Goal: Information Seeking & Learning: Learn about a topic

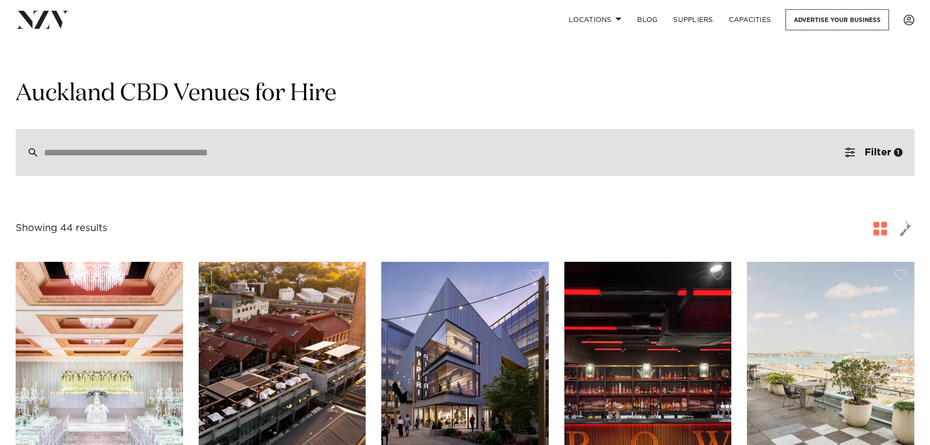
click at [253, 163] on div at bounding box center [465, 152] width 899 height 47
type input "***"
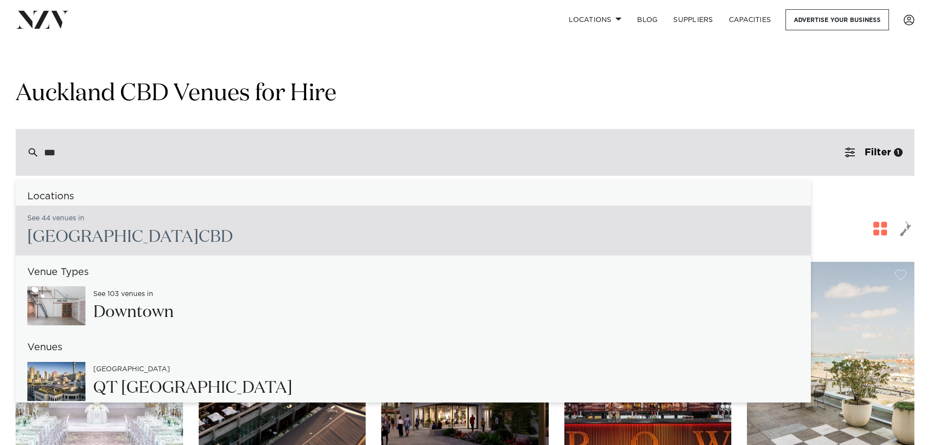
click at [199, 233] on span "CBD" at bounding box center [216, 237] width 34 height 17
type input "**********"
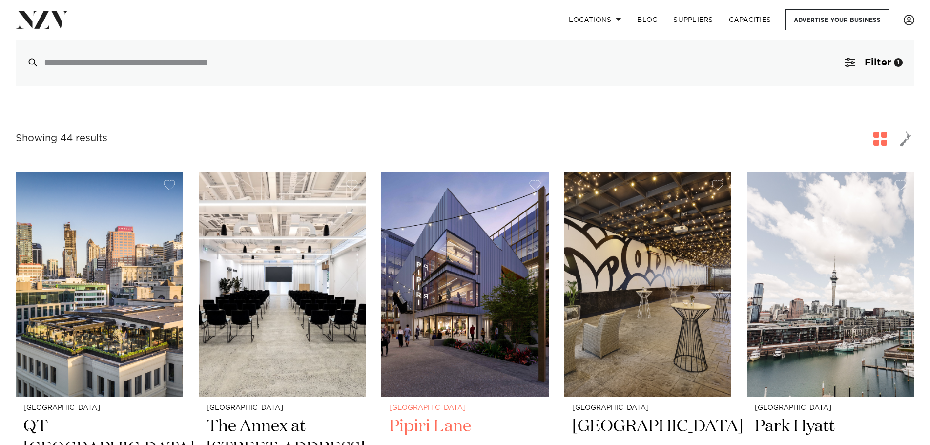
scroll to position [195, 0]
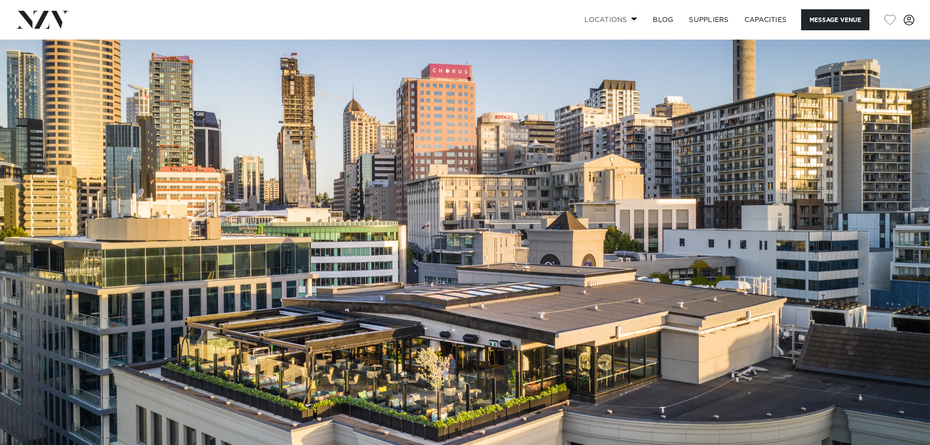
click at [623, 21] on link "Locations" at bounding box center [611, 19] width 68 height 21
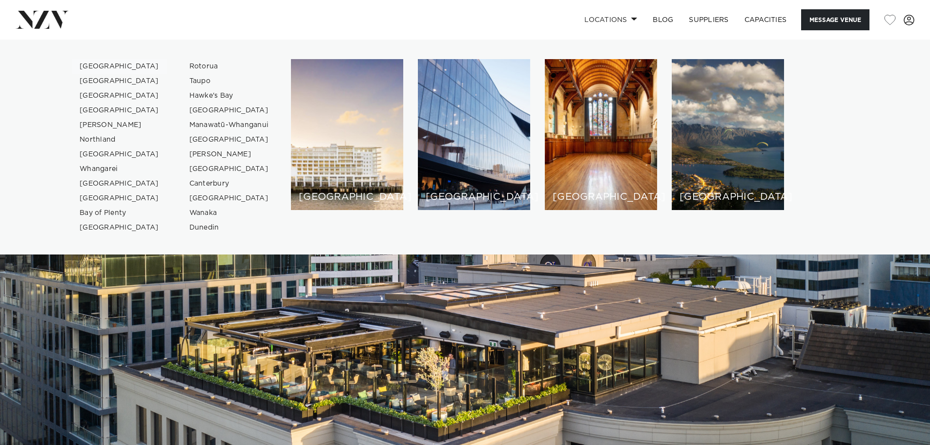
click at [107, 65] on link "[GEOGRAPHIC_DATA]" at bounding box center [119, 66] width 95 height 15
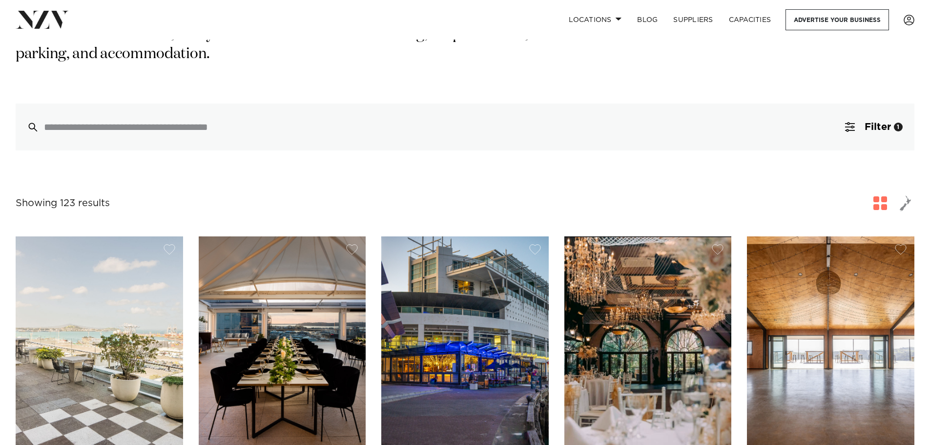
scroll to position [195, 0]
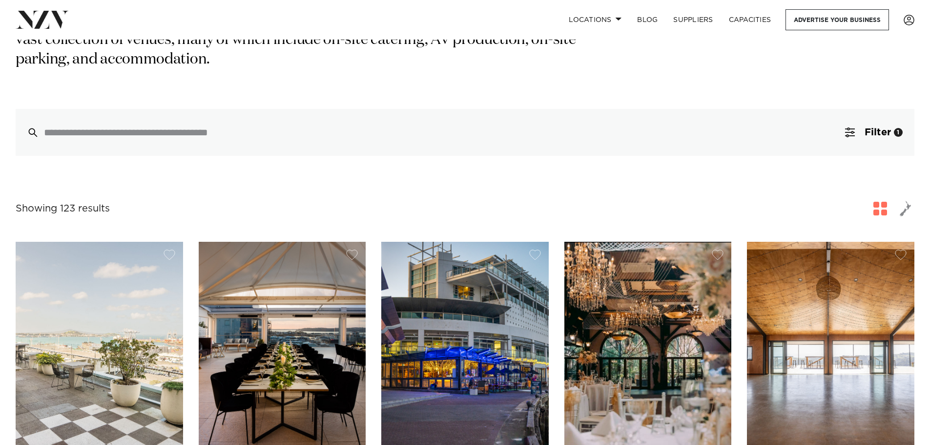
click at [905, 200] on span "button" at bounding box center [906, 208] width 12 height 17
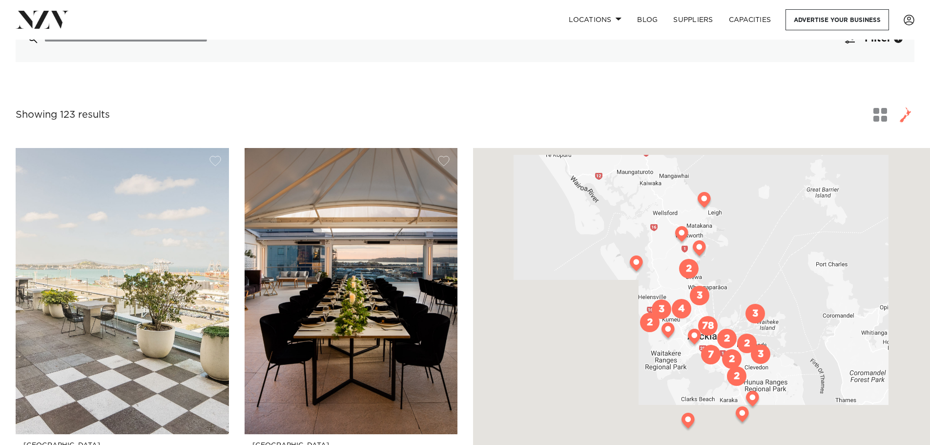
scroll to position [293, 0]
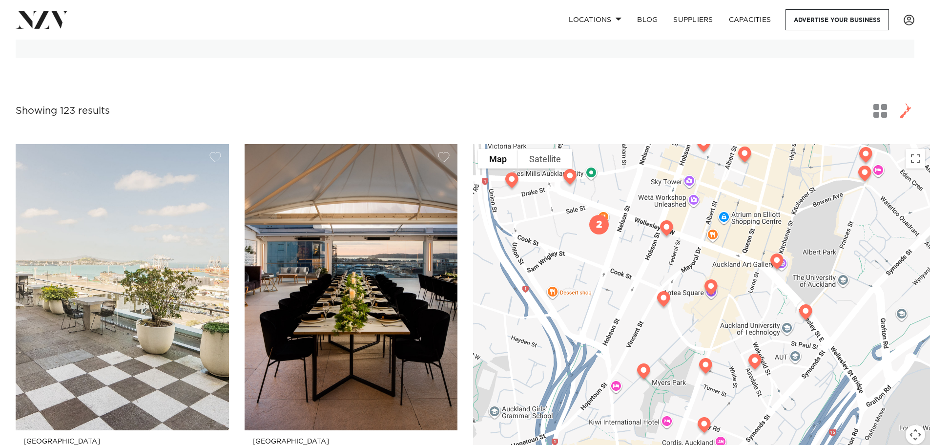
drag, startPoint x: 730, startPoint y: 395, endPoint x: 719, endPoint y: 332, distance: 63.5
click at [719, 332] on div at bounding box center [701, 317] width 457 height 347
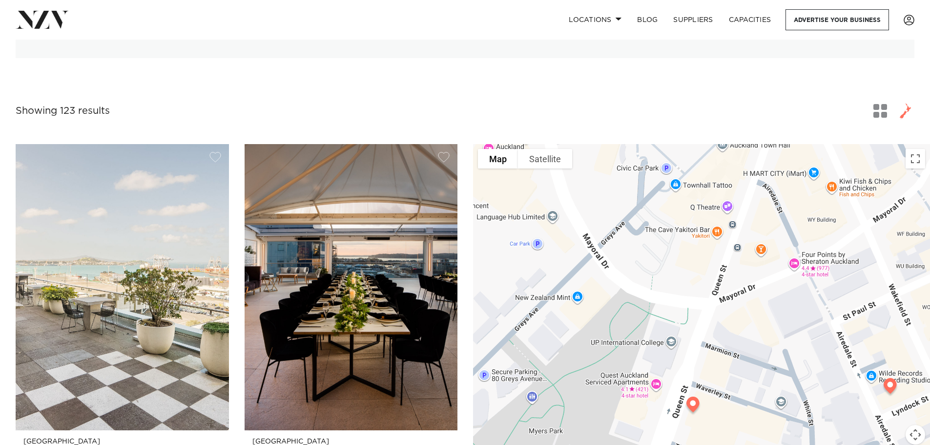
click at [694, 393] on img at bounding box center [693, 406] width 25 height 27
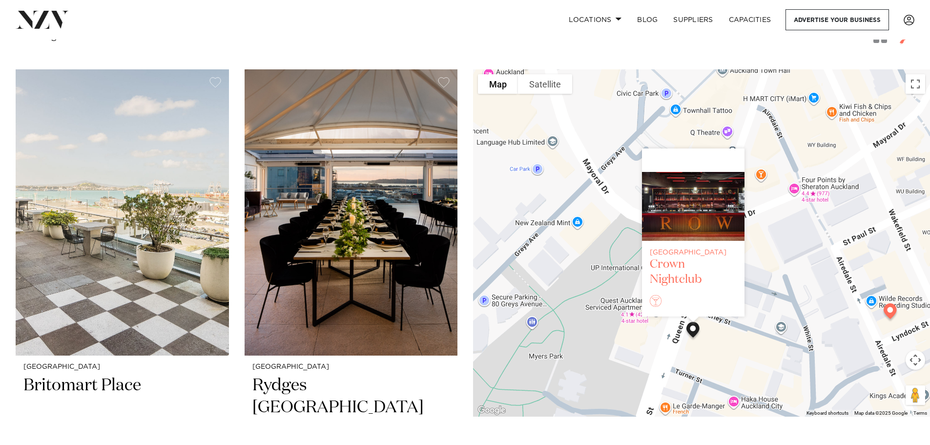
scroll to position [391, 0]
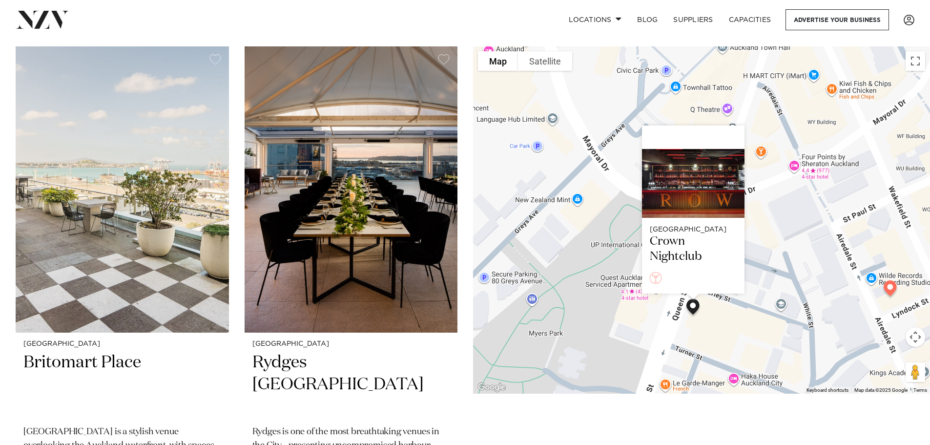
click at [893, 281] on img at bounding box center [890, 289] width 25 height 27
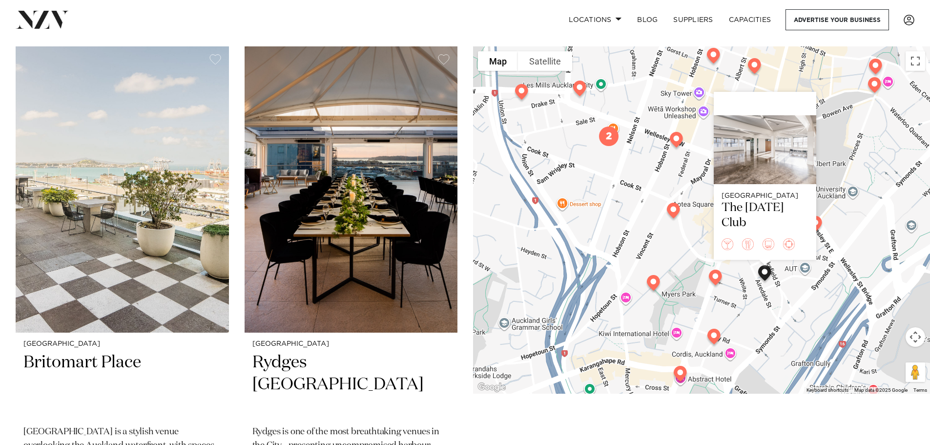
click at [671, 205] on img at bounding box center [673, 212] width 25 height 27
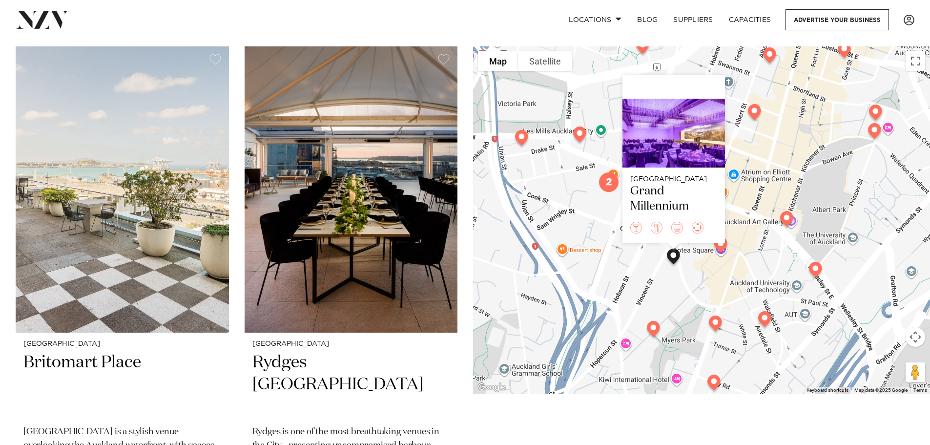
click at [652, 323] on img at bounding box center [653, 330] width 25 height 27
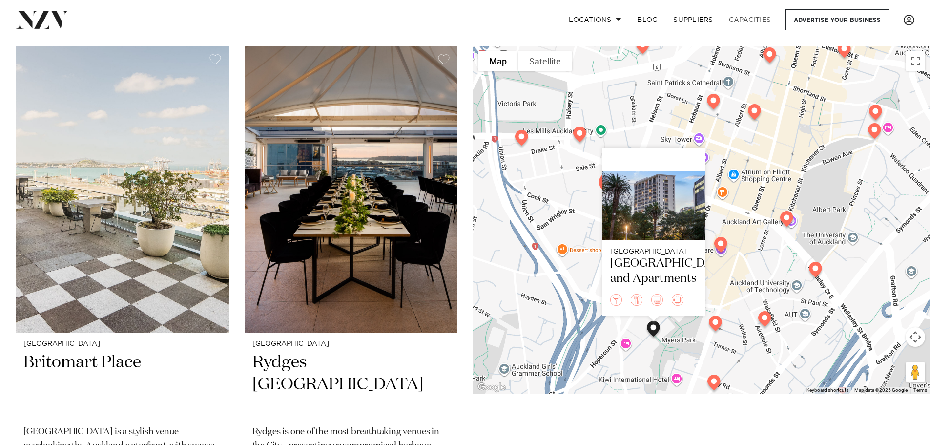
click at [749, 22] on link "Capacities" at bounding box center [750, 19] width 58 height 21
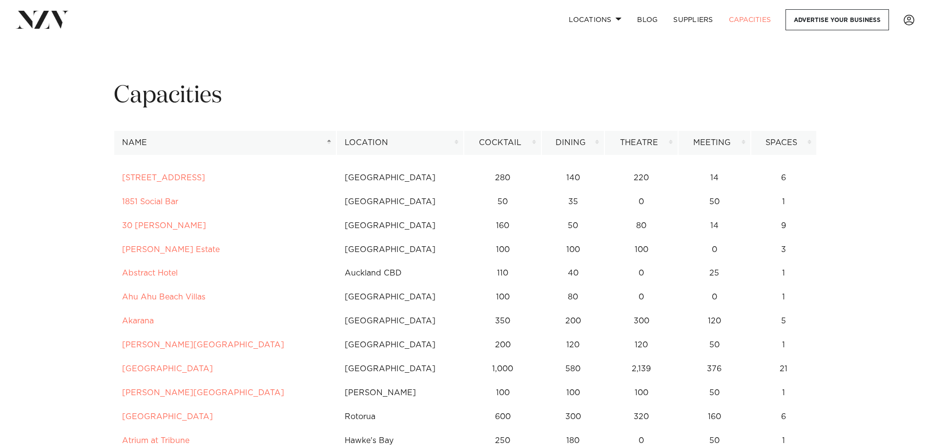
click at [743, 145] on th "Meeting" at bounding box center [714, 143] width 73 height 24
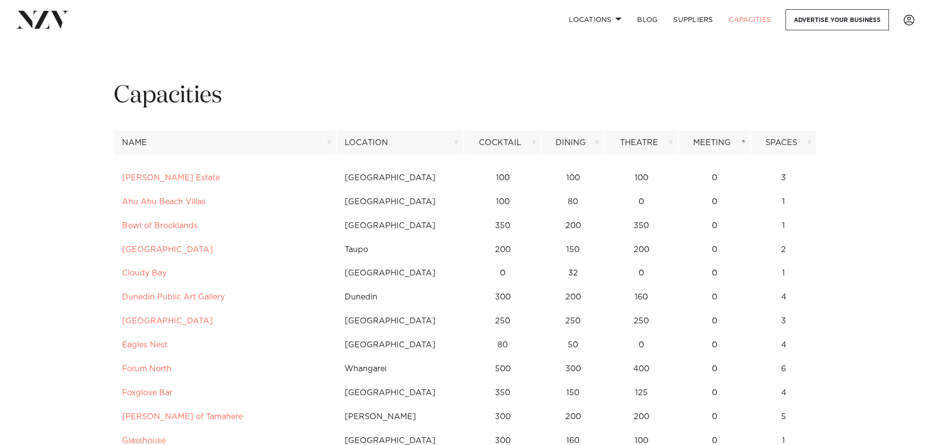
click at [732, 142] on th "Meeting" at bounding box center [714, 143] width 73 height 24
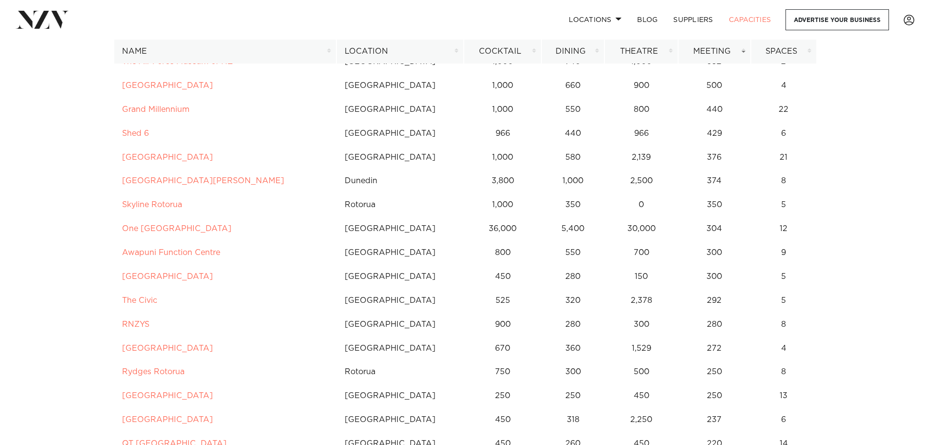
scroll to position [49, 0]
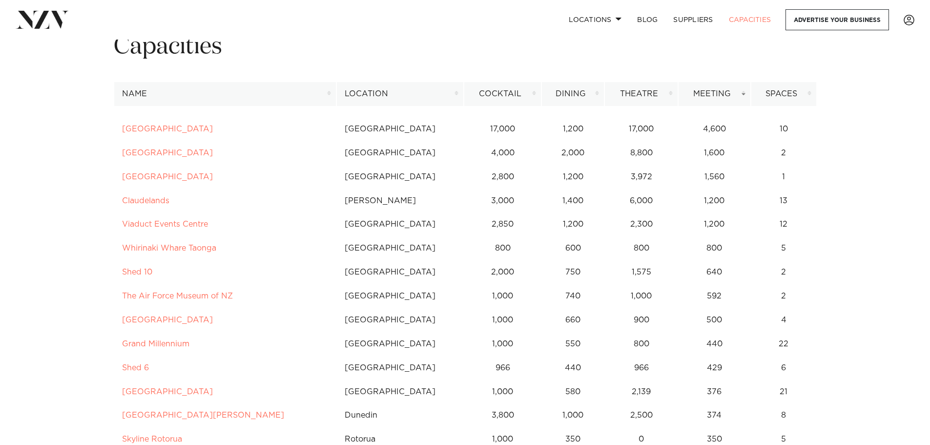
click at [438, 98] on th "Location" at bounding box center [399, 94] width 127 height 24
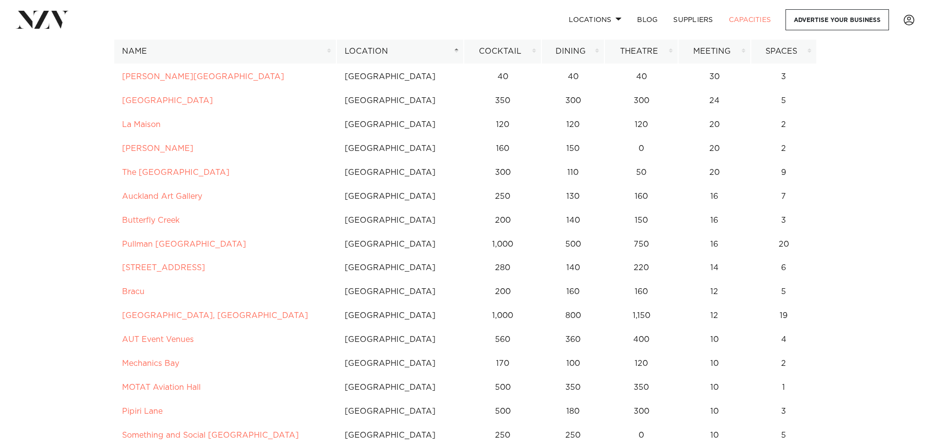
scroll to position [2100, 0]
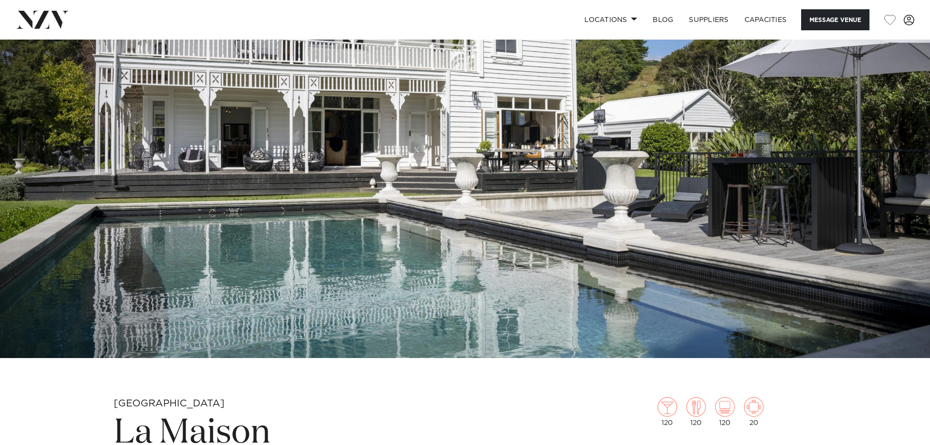
scroll to position [293, 0]
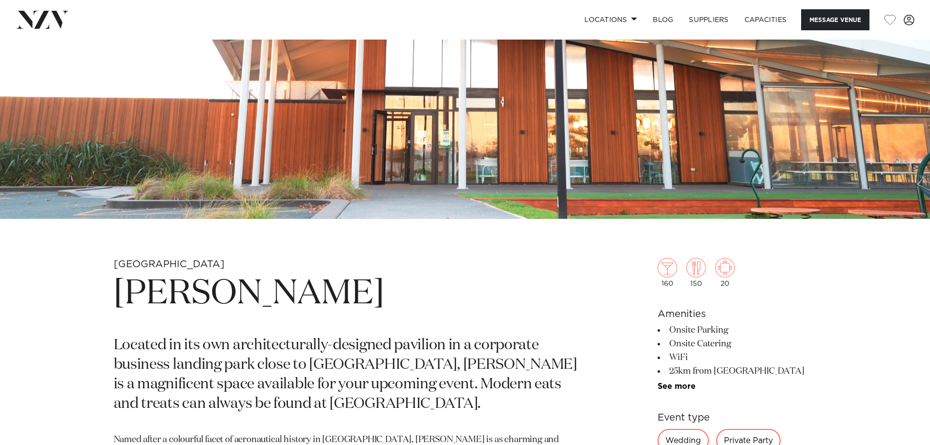
scroll to position [293, 0]
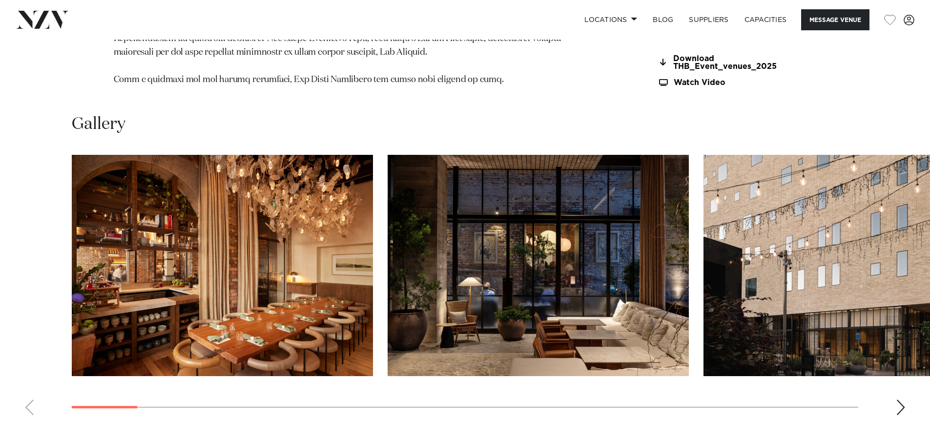
scroll to position [1318, 0]
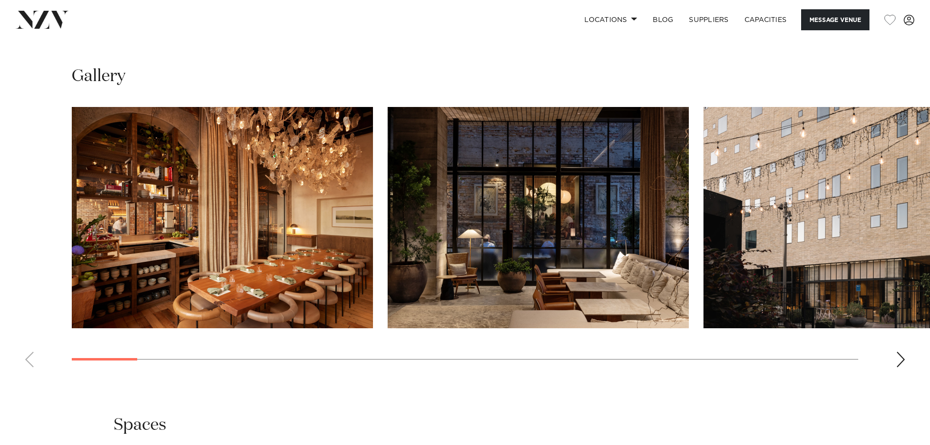
click at [906, 368] on swiper-container at bounding box center [465, 241] width 930 height 268
click at [900, 363] on div "Next slide" at bounding box center [901, 360] width 10 height 16
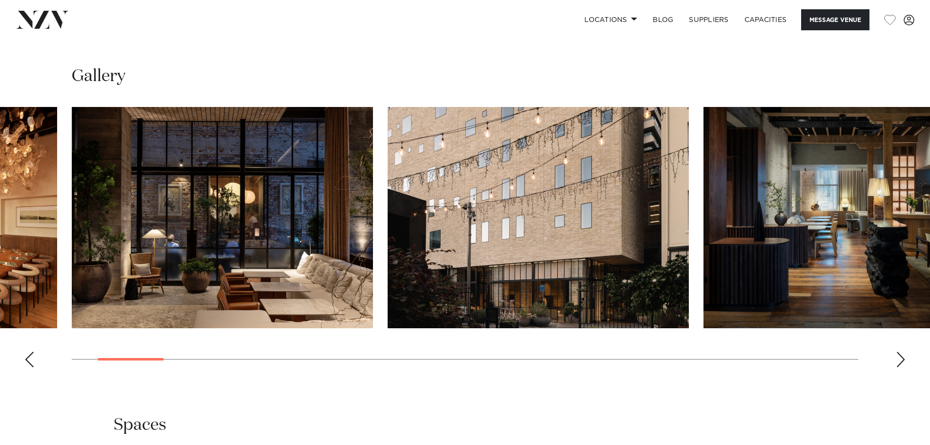
click at [900, 363] on div "Next slide" at bounding box center [901, 360] width 10 height 16
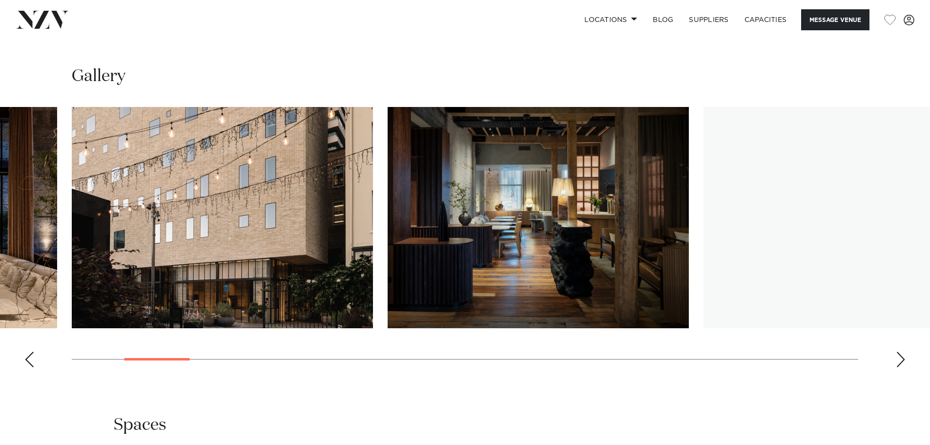
click at [900, 363] on div "Next slide" at bounding box center [901, 360] width 10 height 16
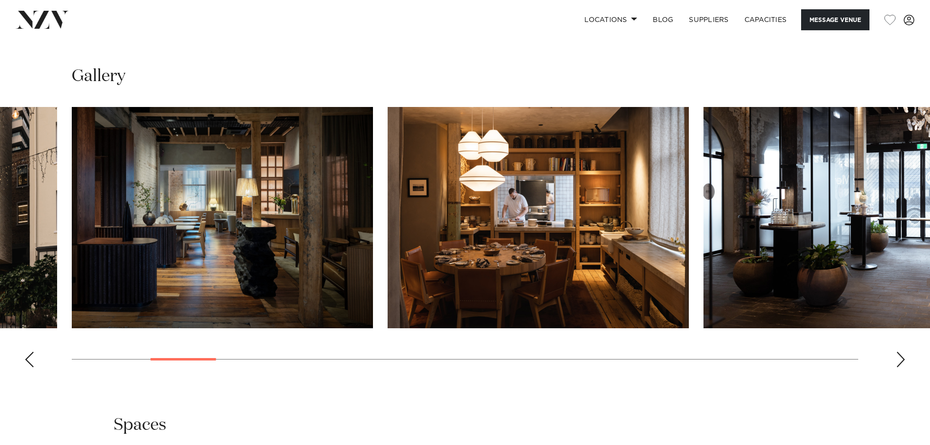
click at [898, 362] on div "Next slide" at bounding box center [901, 360] width 10 height 16
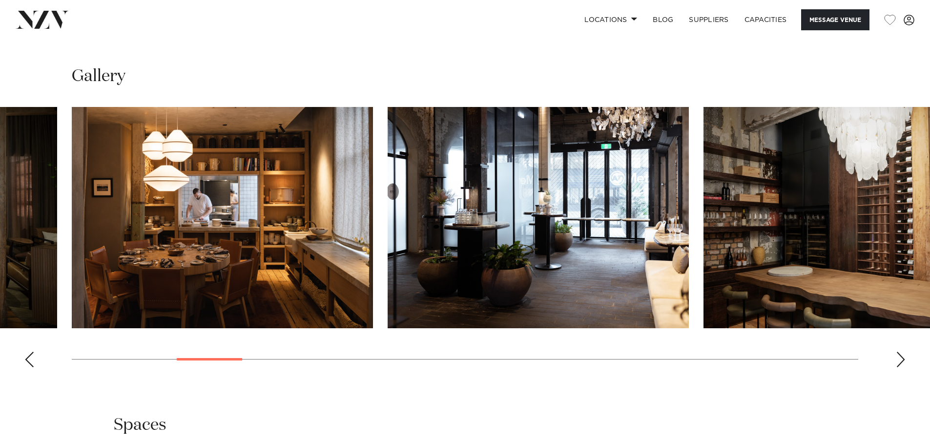
click at [898, 362] on div "Next slide" at bounding box center [901, 360] width 10 height 16
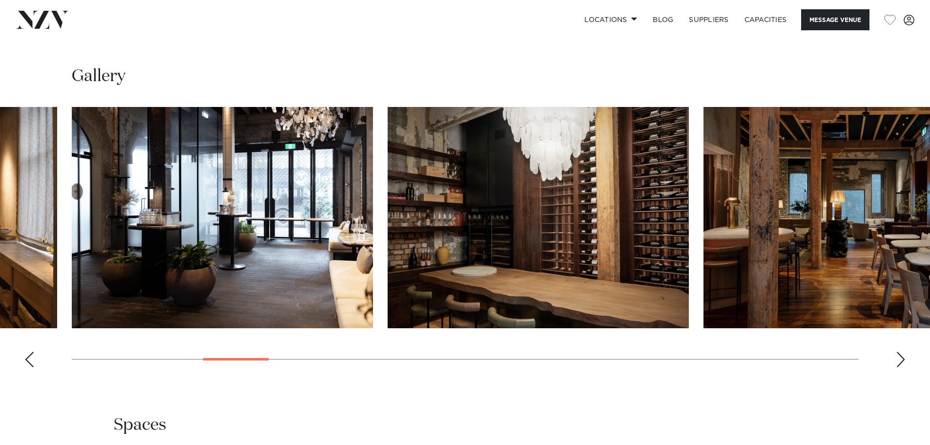
click at [898, 362] on div "Next slide" at bounding box center [901, 360] width 10 height 16
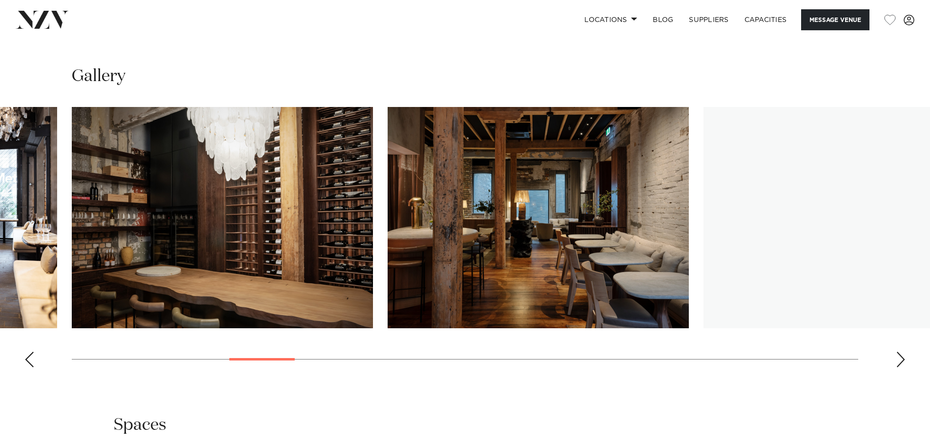
click at [898, 362] on div "Next slide" at bounding box center [901, 360] width 10 height 16
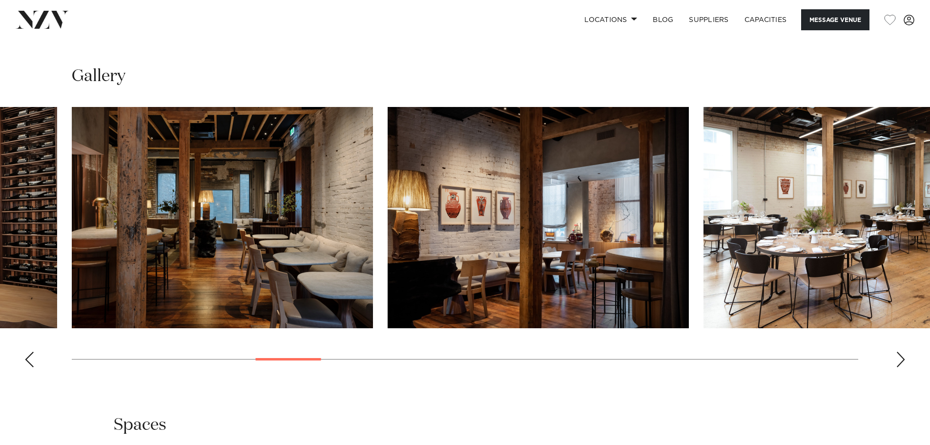
click at [898, 362] on div "Next slide" at bounding box center [901, 360] width 10 height 16
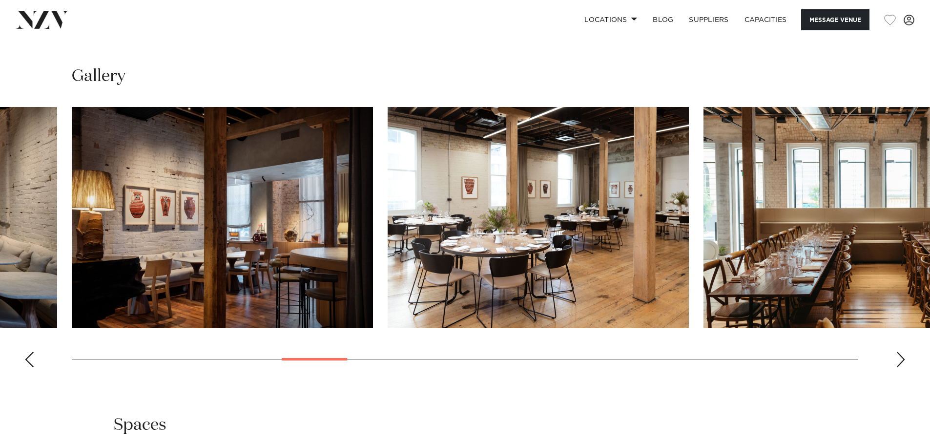
click at [898, 362] on div "Next slide" at bounding box center [901, 360] width 10 height 16
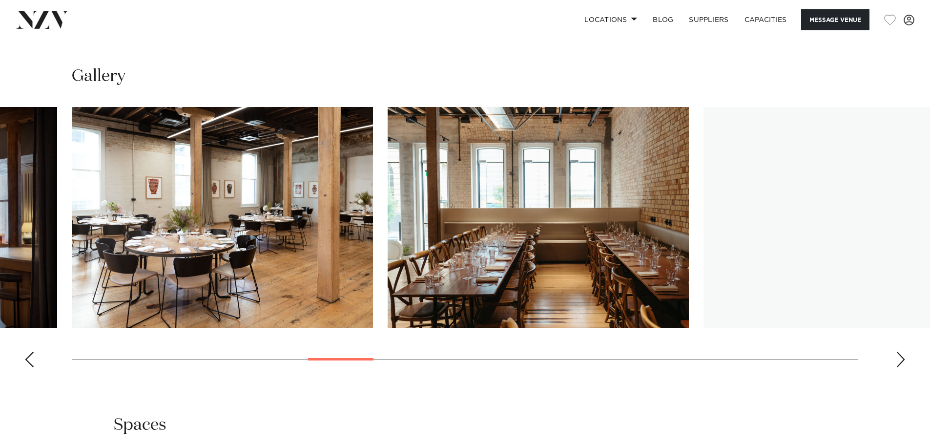
click at [898, 362] on div "Next slide" at bounding box center [901, 360] width 10 height 16
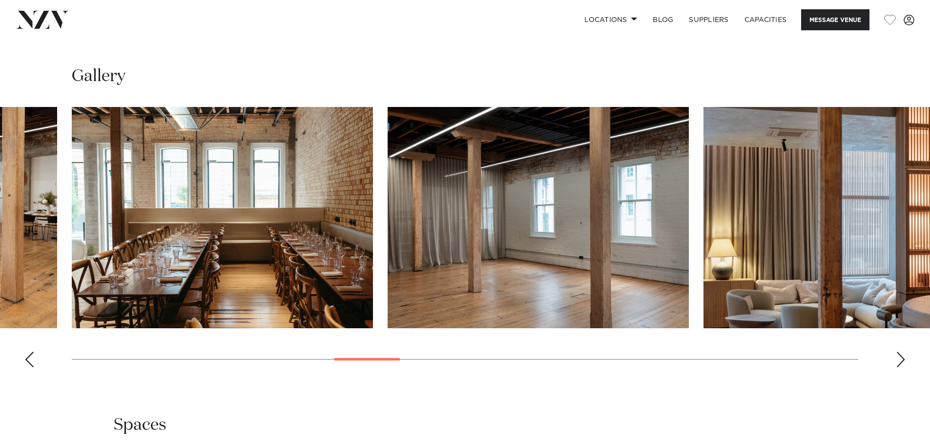
click at [898, 362] on div "Next slide" at bounding box center [901, 360] width 10 height 16
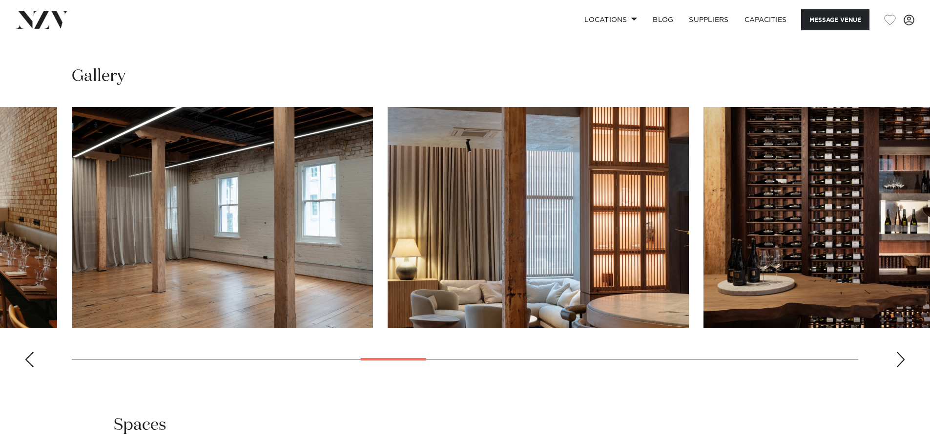
click at [898, 362] on div "Next slide" at bounding box center [901, 360] width 10 height 16
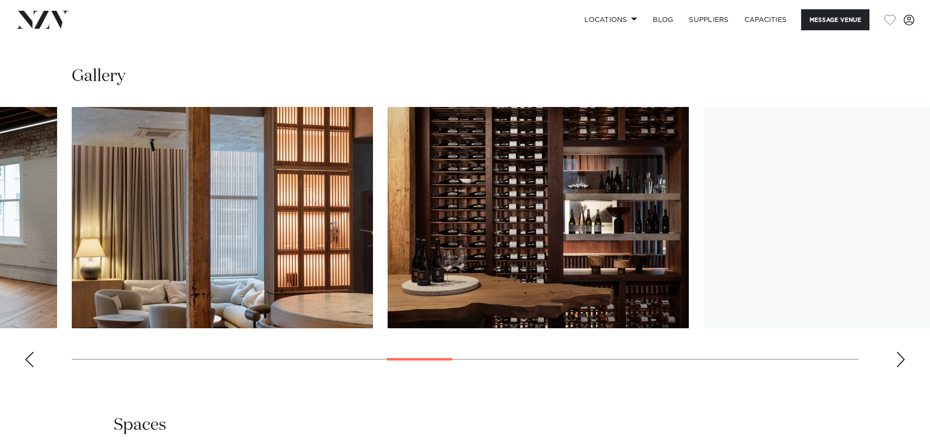
click at [898, 362] on div "Next slide" at bounding box center [901, 360] width 10 height 16
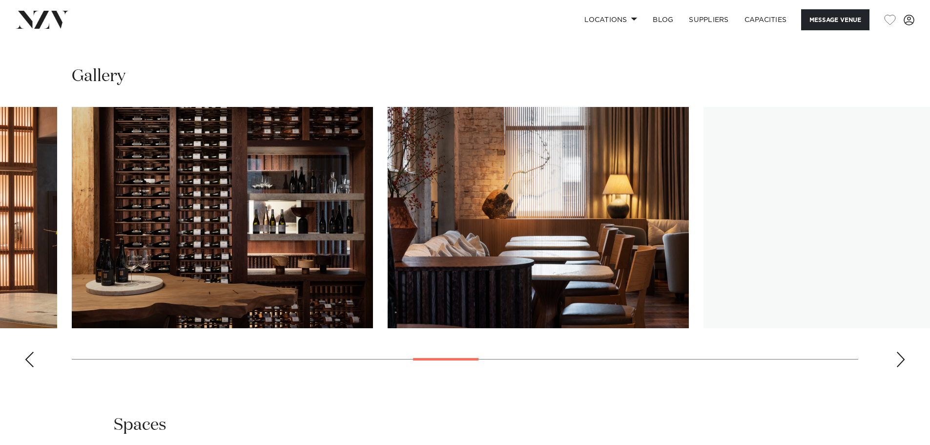
click at [897, 361] on div "Next slide" at bounding box center [901, 360] width 10 height 16
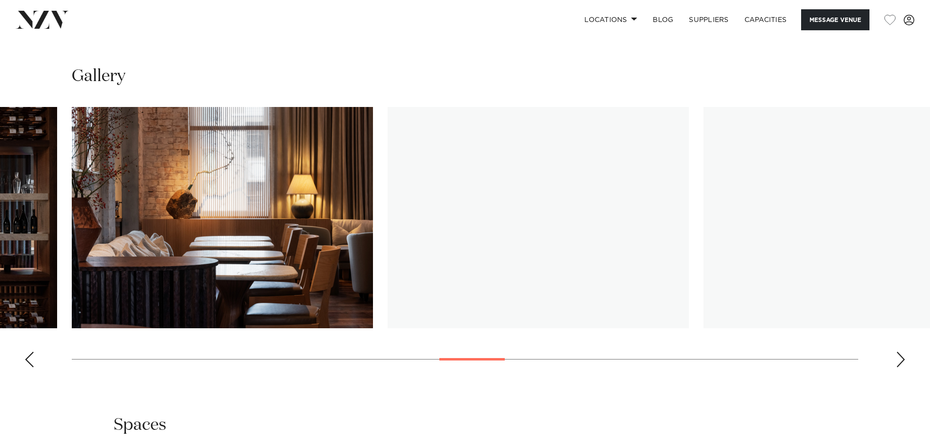
click at [897, 361] on div "Next slide" at bounding box center [901, 360] width 10 height 16
